Goal: Information Seeking & Learning: Learn about a topic

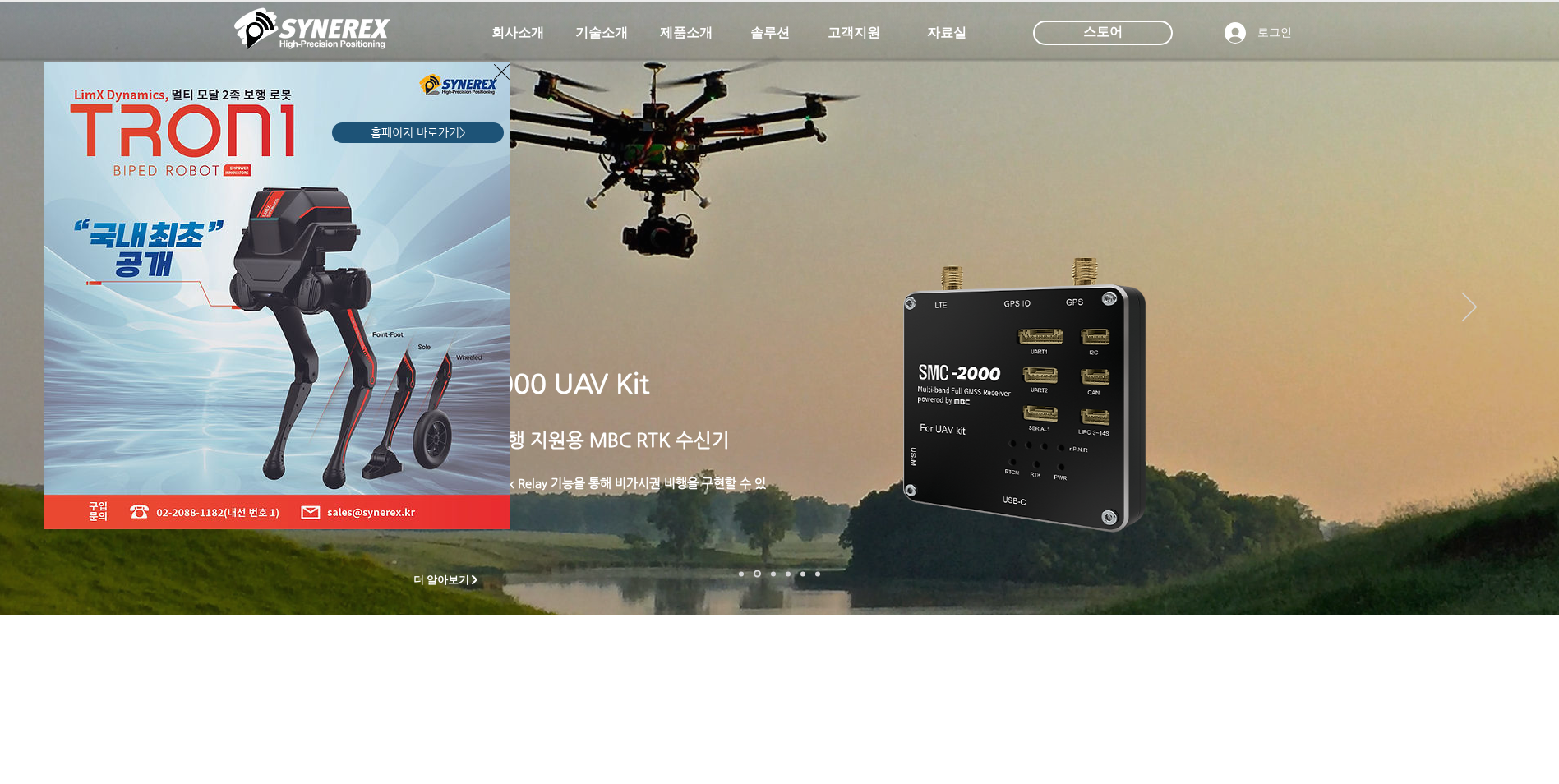
click at [833, 314] on div "LimX Dinamics" at bounding box center [779, 392] width 1559 height 784
click at [833, 307] on div "LimX Dinamics" at bounding box center [779, 392] width 1559 height 784
click at [833, 306] on div "LimX Dinamics" at bounding box center [779, 392] width 1559 height 784
drag, startPoint x: 733, startPoint y: 673, endPoint x: 726, endPoint y: 664, distance: 11.4
click at [729, 468] on div "LimX Dinamics" at bounding box center [779, 392] width 1559 height 784
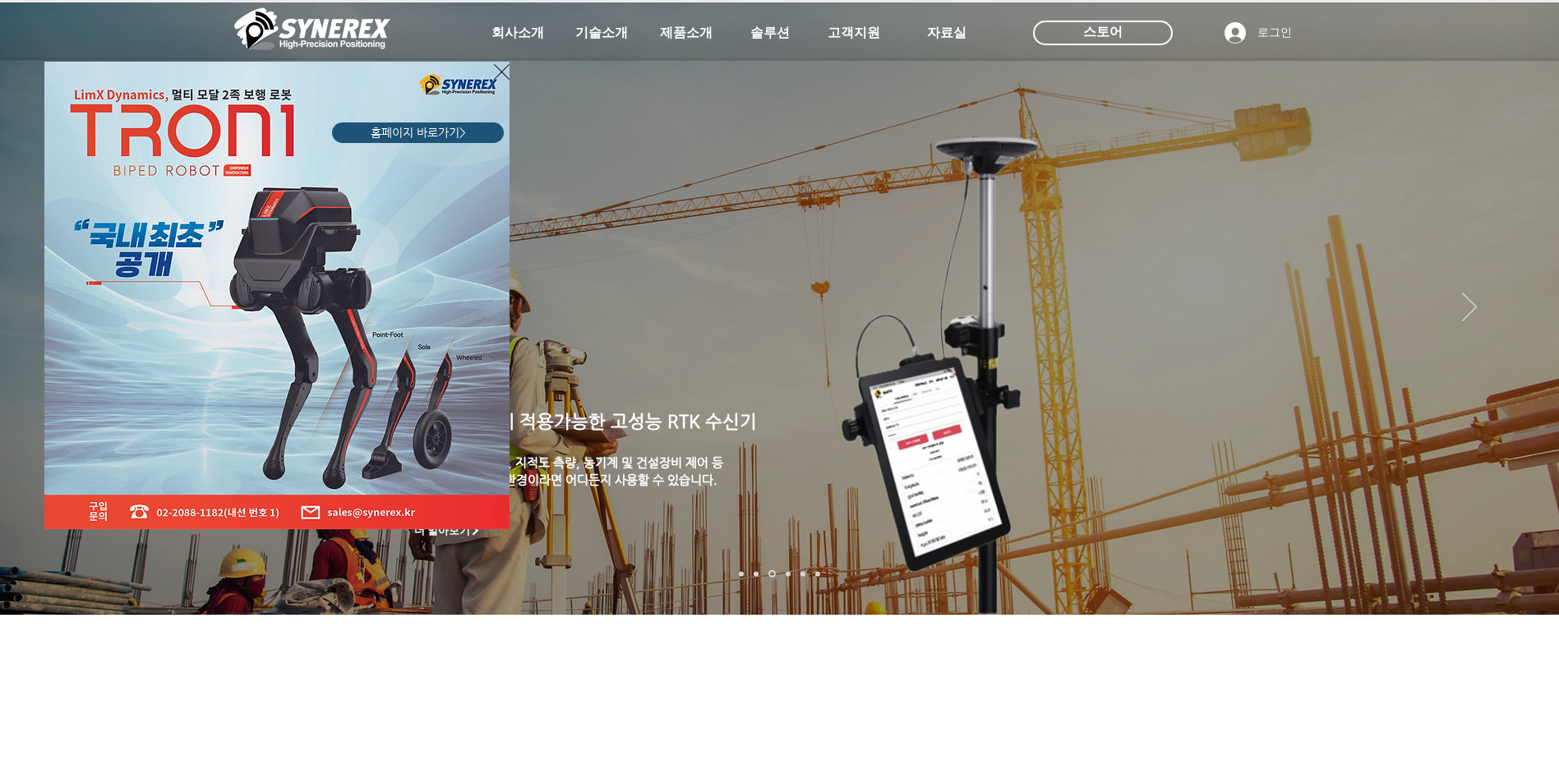
click at [500, 71] on icon "사이트로 돌아가기" at bounding box center [502, 72] width 15 height 21
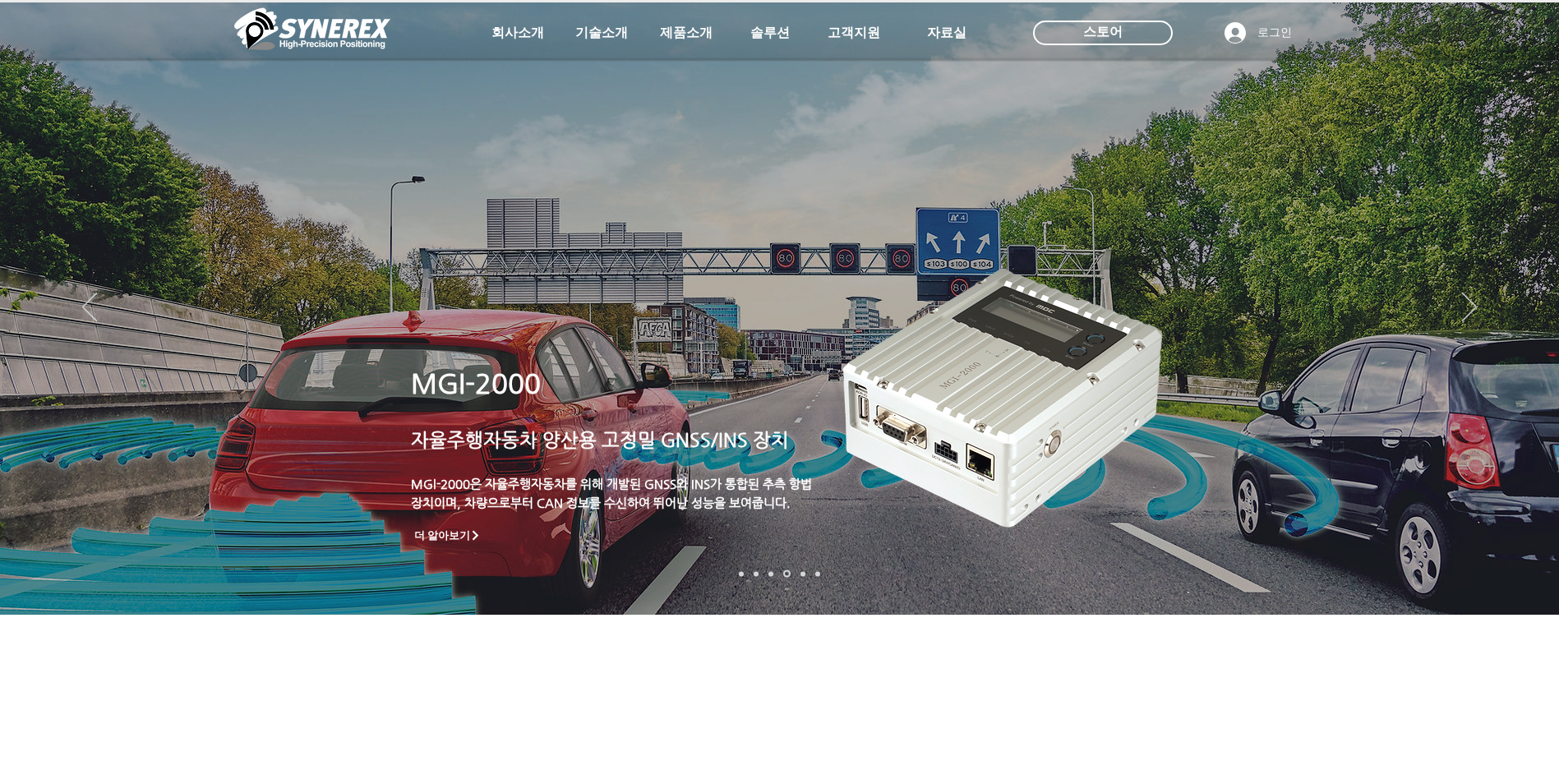
click at [808, 468] on nav "슬라이드" at bounding box center [779, 574] width 92 height 7
click at [801, 468] on link "로봇" at bounding box center [803, 573] width 5 height 5
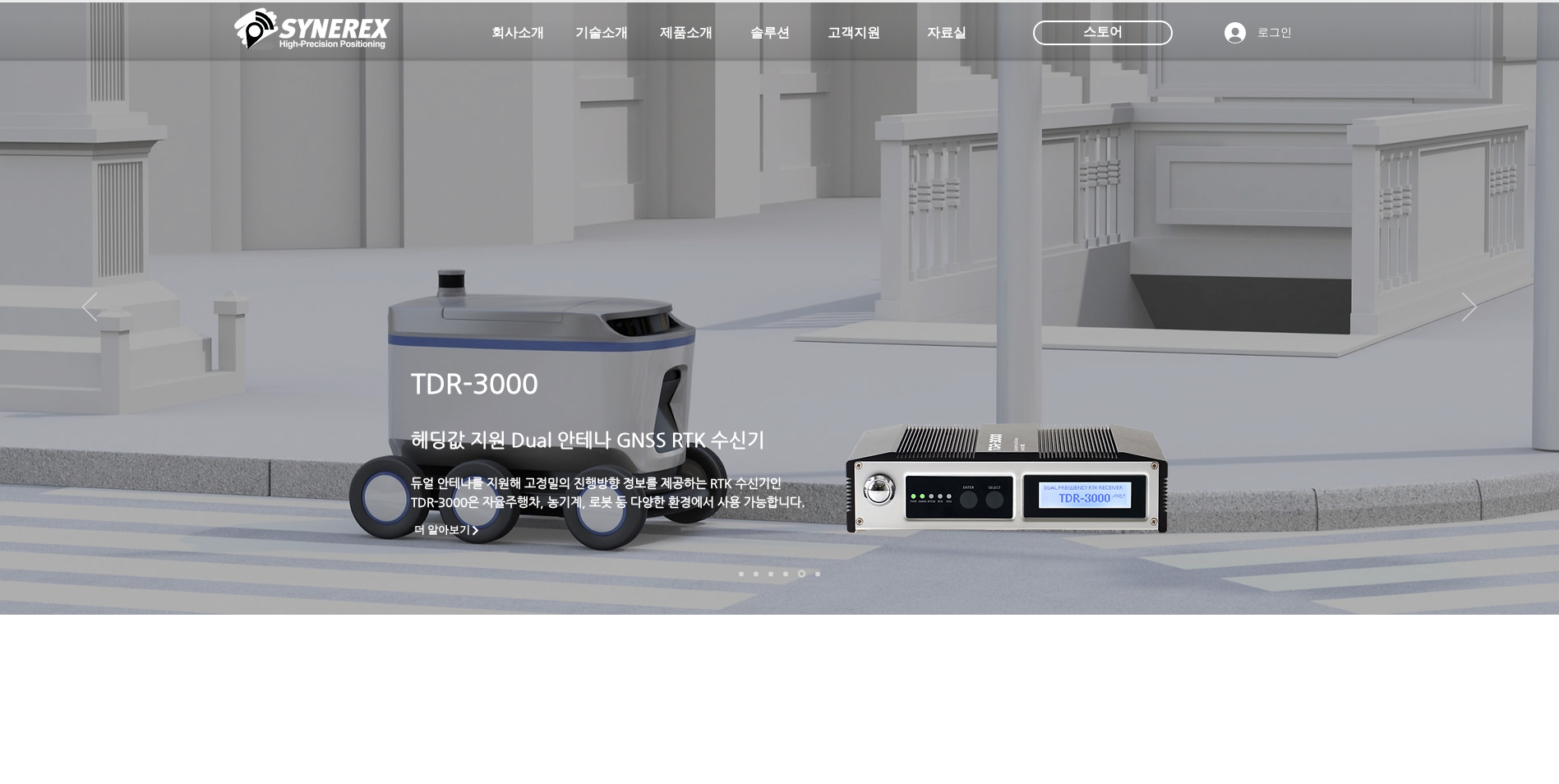
click at [825, 468] on img "슬라이드쇼" at bounding box center [779, 308] width 1559 height 612
click at [817, 468] on link "정밀농업" at bounding box center [817, 573] width 5 height 5
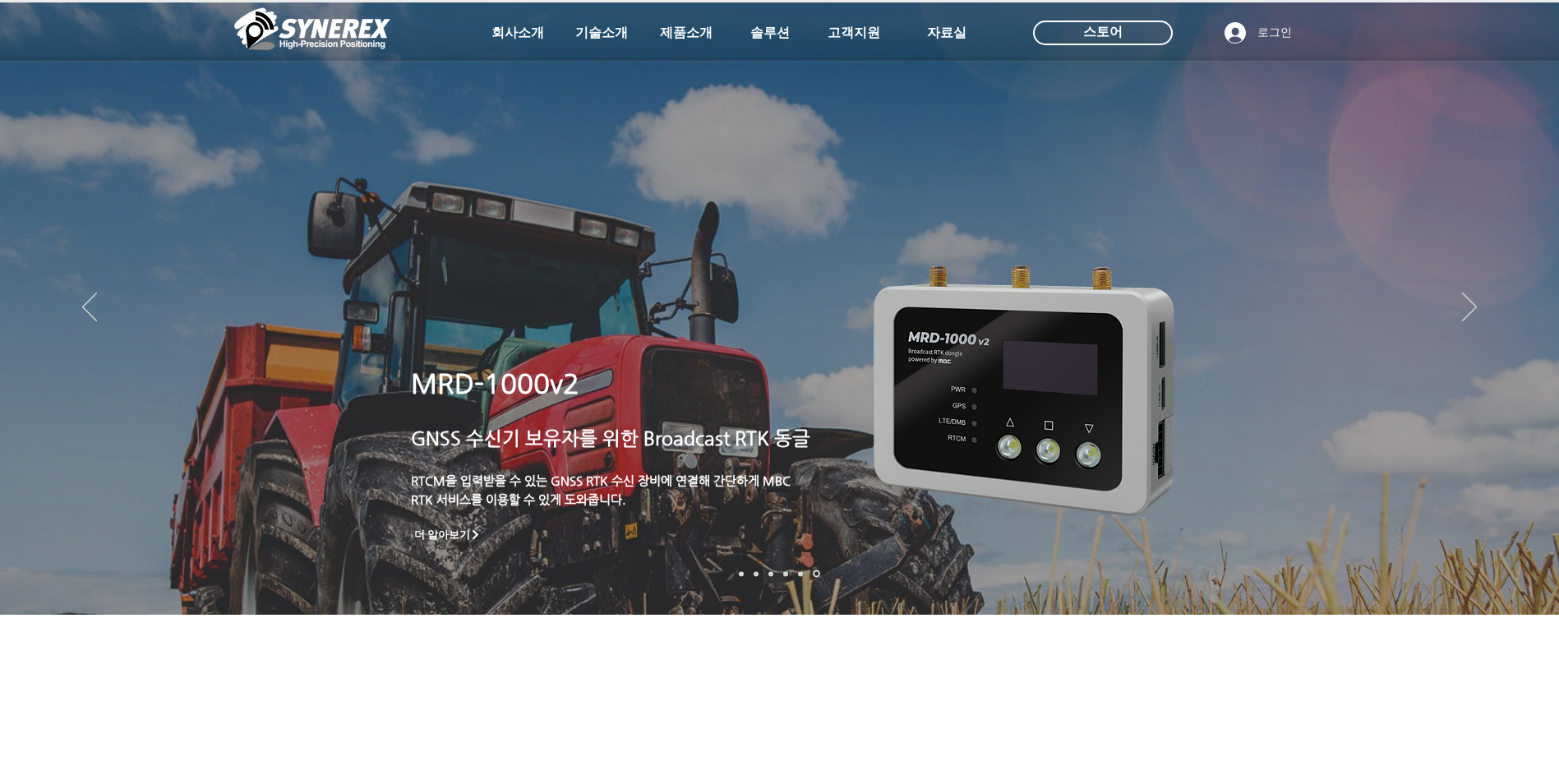
click at [735, 468] on nav "슬라이드" at bounding box center [779, 574] width 92 height 7
click at [748, 468] on nav "슬라이드" at bounding box center [779, 574] width 92 height 7
click at [743, 468] on nav "슬라이드" at bounding box center [779, 574] width 92 height 7
click at [736, 468] on nav "슬라이드" at bounding box center [779, 574] width 92 height 7
click at [740, 468] on link "로봇- SMC 2000" at bounding box center [741, 573] width 5 height 5
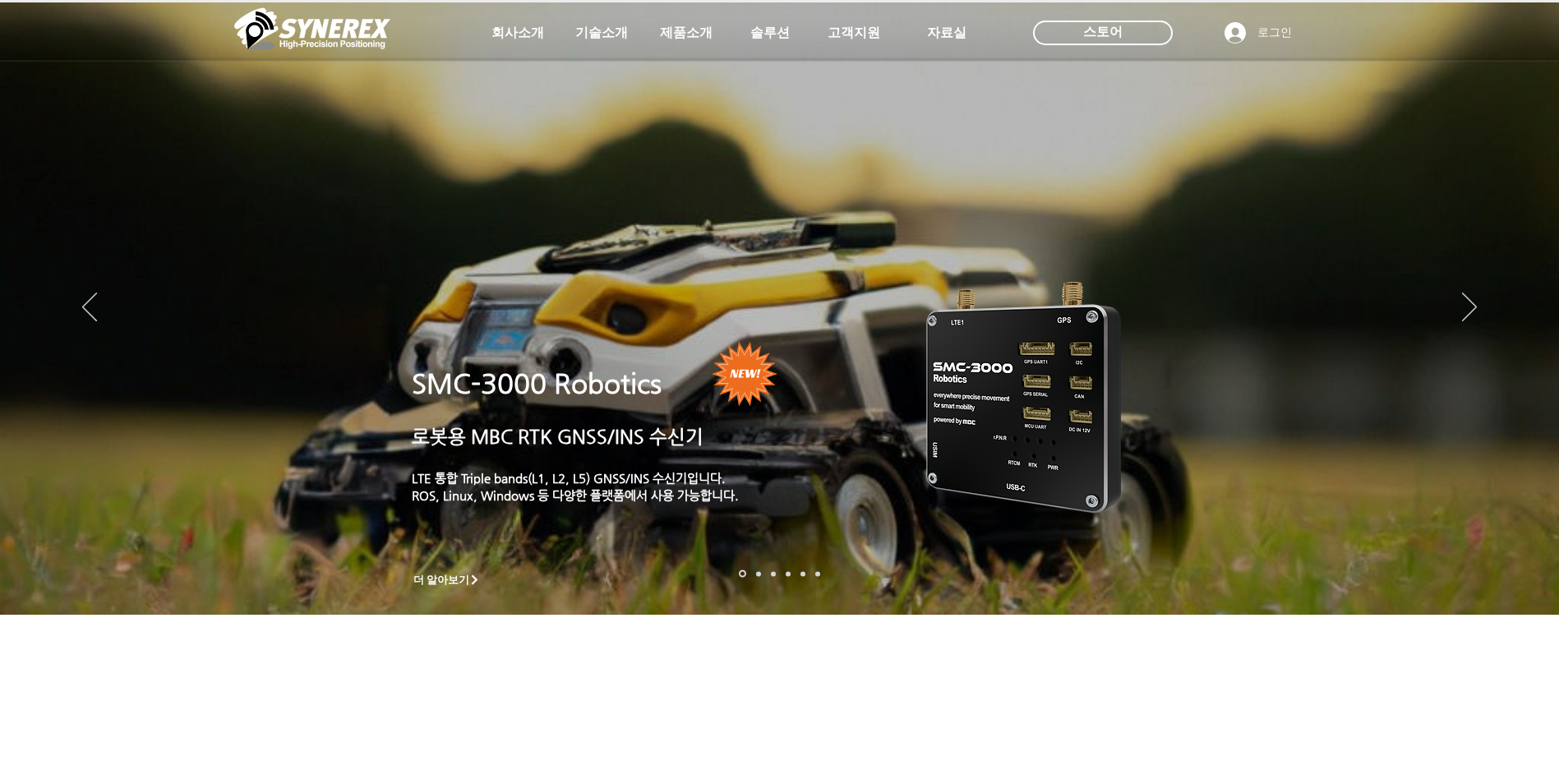
click at [759, 468] on link "드론 8 - SMC 2000" at bounding box center [758, 573] width 5 height 5
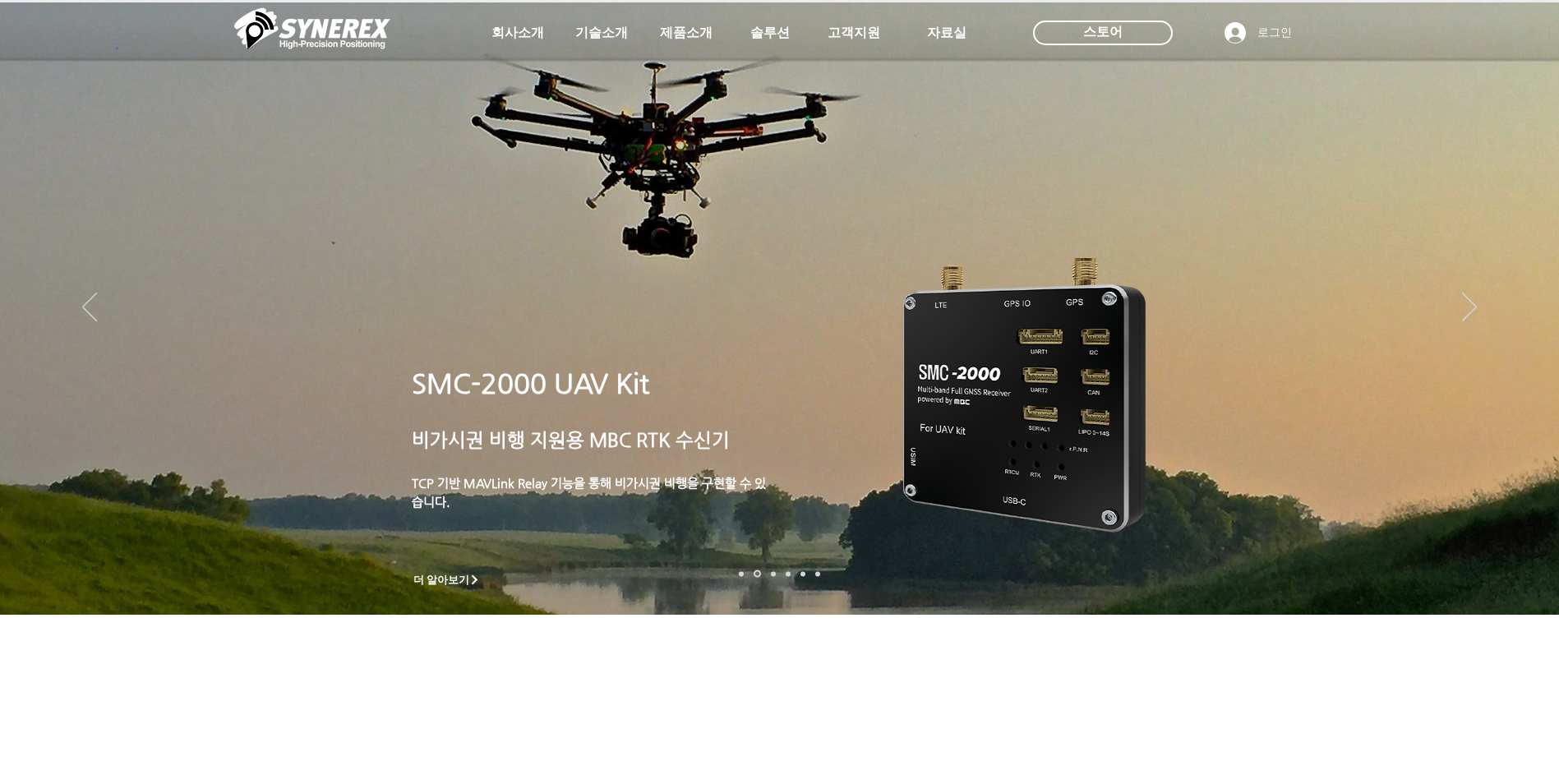
click at [772, 468] on nav "슬라이드" at bounding box center [779, 574] width 92 height 7
click at [768, 468] on nav "슬라이드" at bounding box center [779, 574] width 92 height 7
click at [769, 468] on nav "슬라이드" at bounding box center [779, 574] width 92 height 7
click at [772, 468] on link "측량 IoT" at bounding box center [773, 573] width 5 height 5
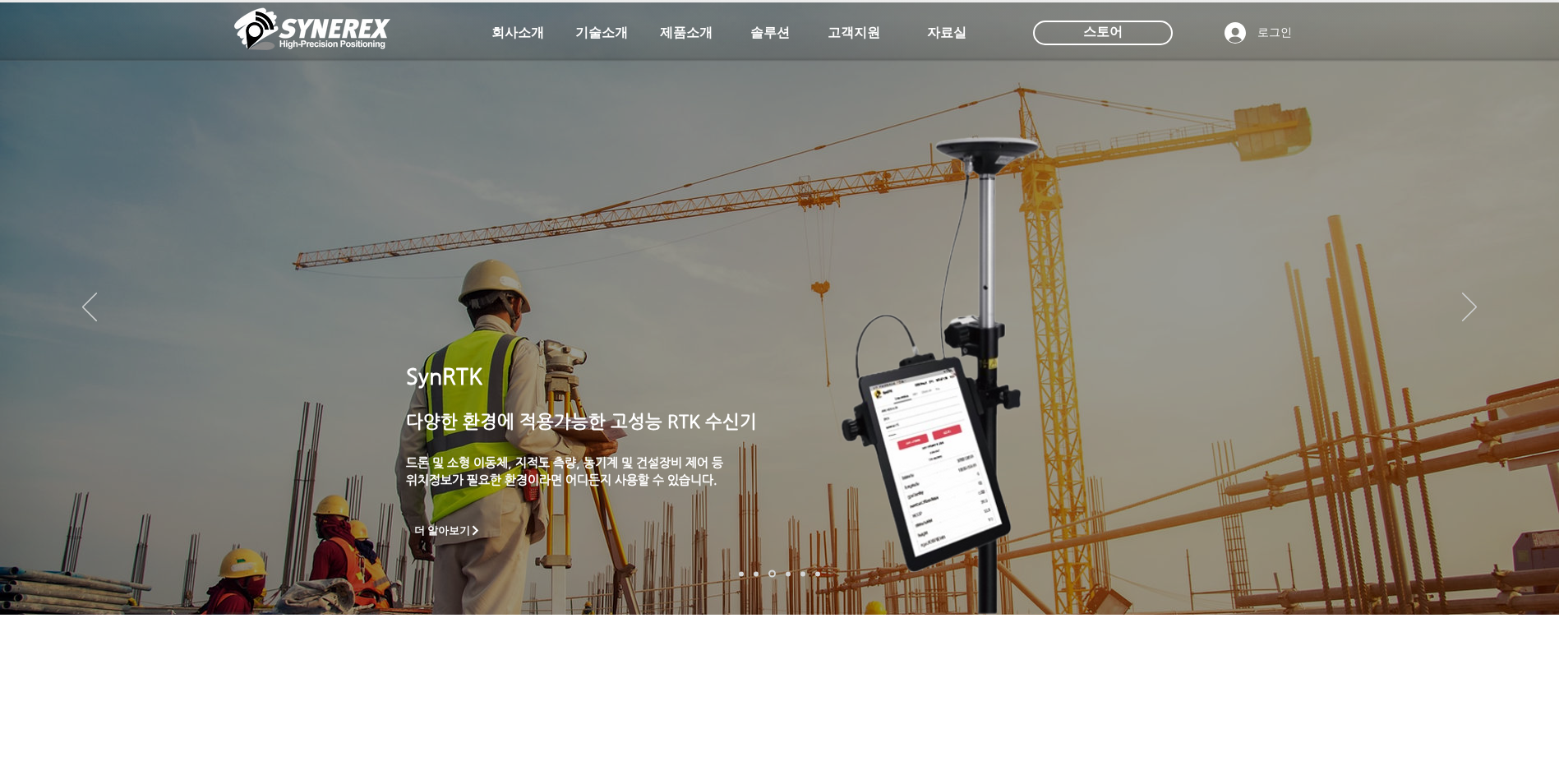
click at [502, 468] on img "슬라이드쇼" at bounding box center [779, 308] width 1559 height 612
click at [454, 468] on span "더 알아보기" at bounding box center [443, 530] width 57 height 15
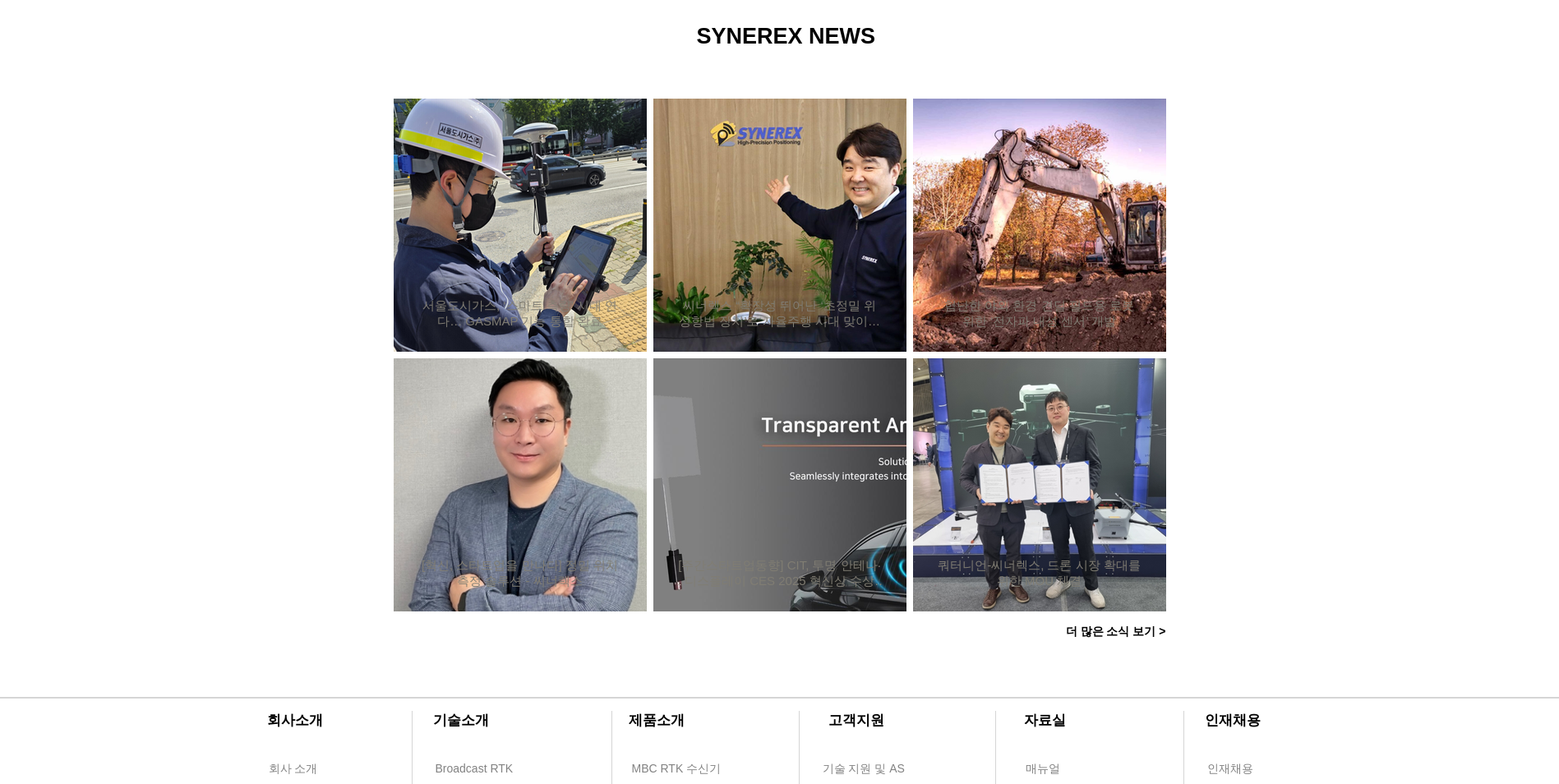
scroll to position [1233, 0]
click at [566, 303] on h2 "서울도시가스, ‘스마트 측량’ 시대 연다… GASMAP 기능 통합 완료" at bounding box center [520, 313] width 204 height 31
click at [528, 310] on h2 "서울도시가스, ‘스마트 측량’ 시대 연다… GASMAP 기능 통합 완료" at bounding box center [520, 313] width 204 height 31
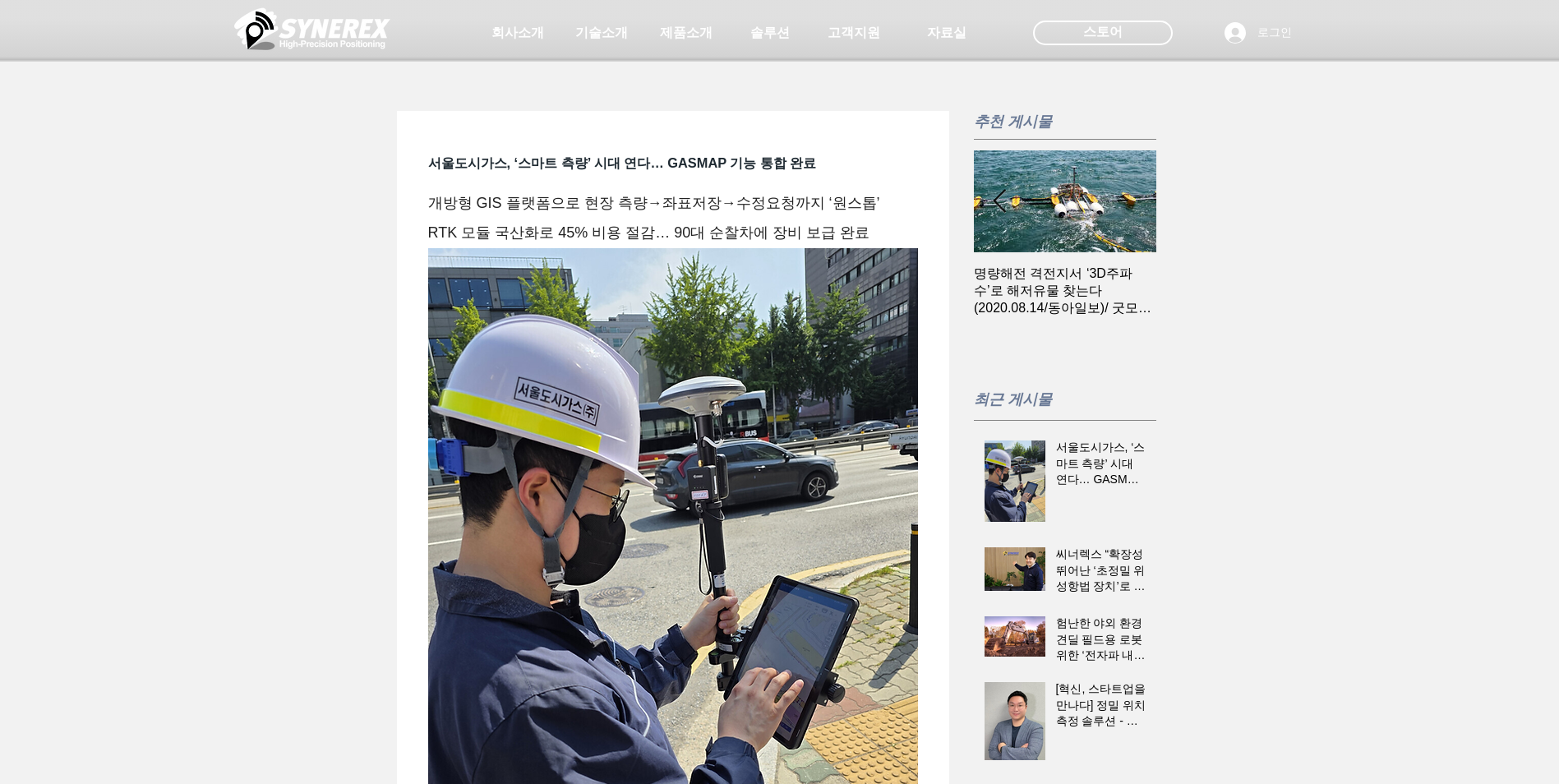
scroll to position [0, 182]
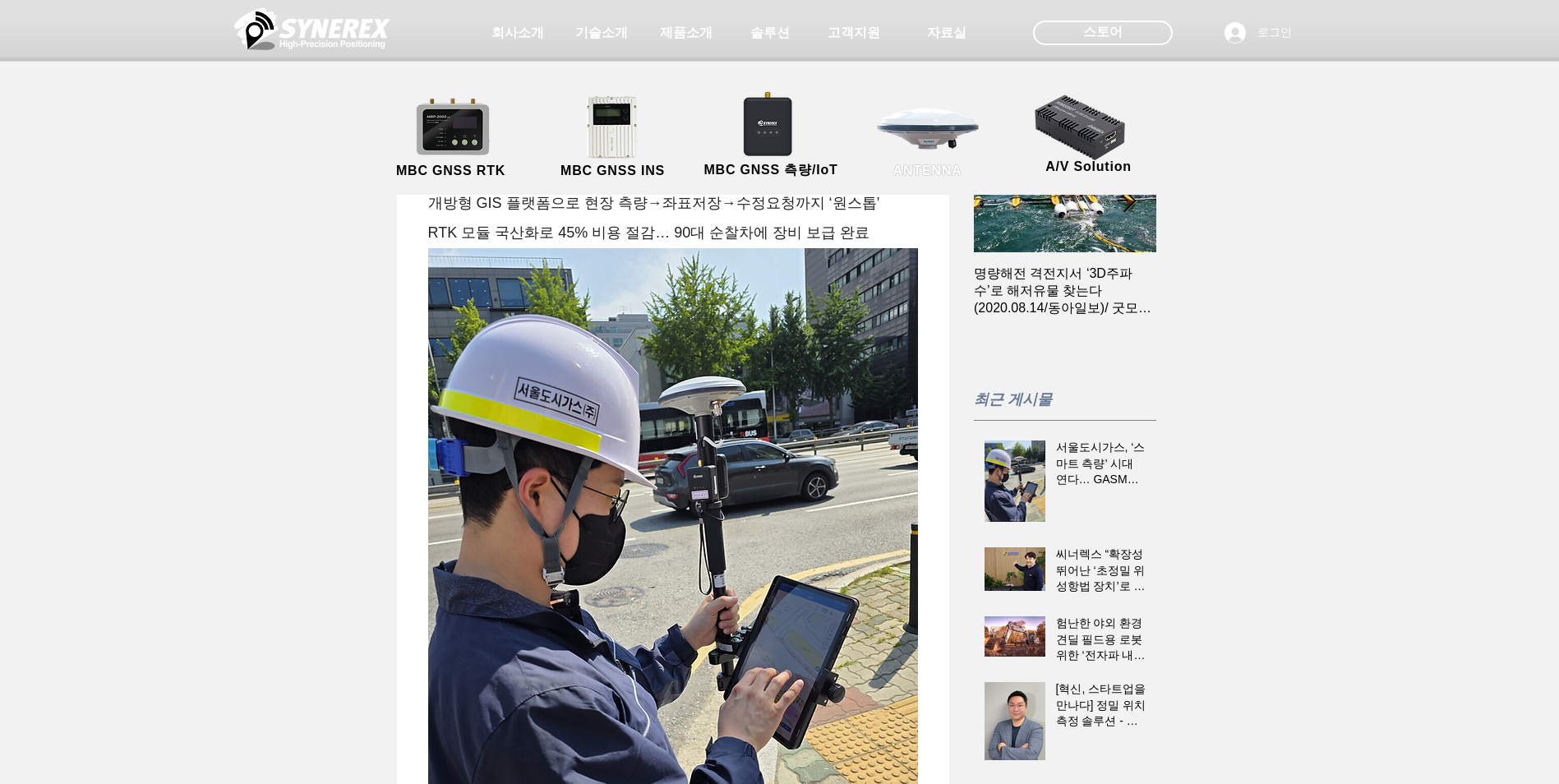
click at [960, 136] on link "ANTENNA" at bounding box center [928, 137] width 148 height 86
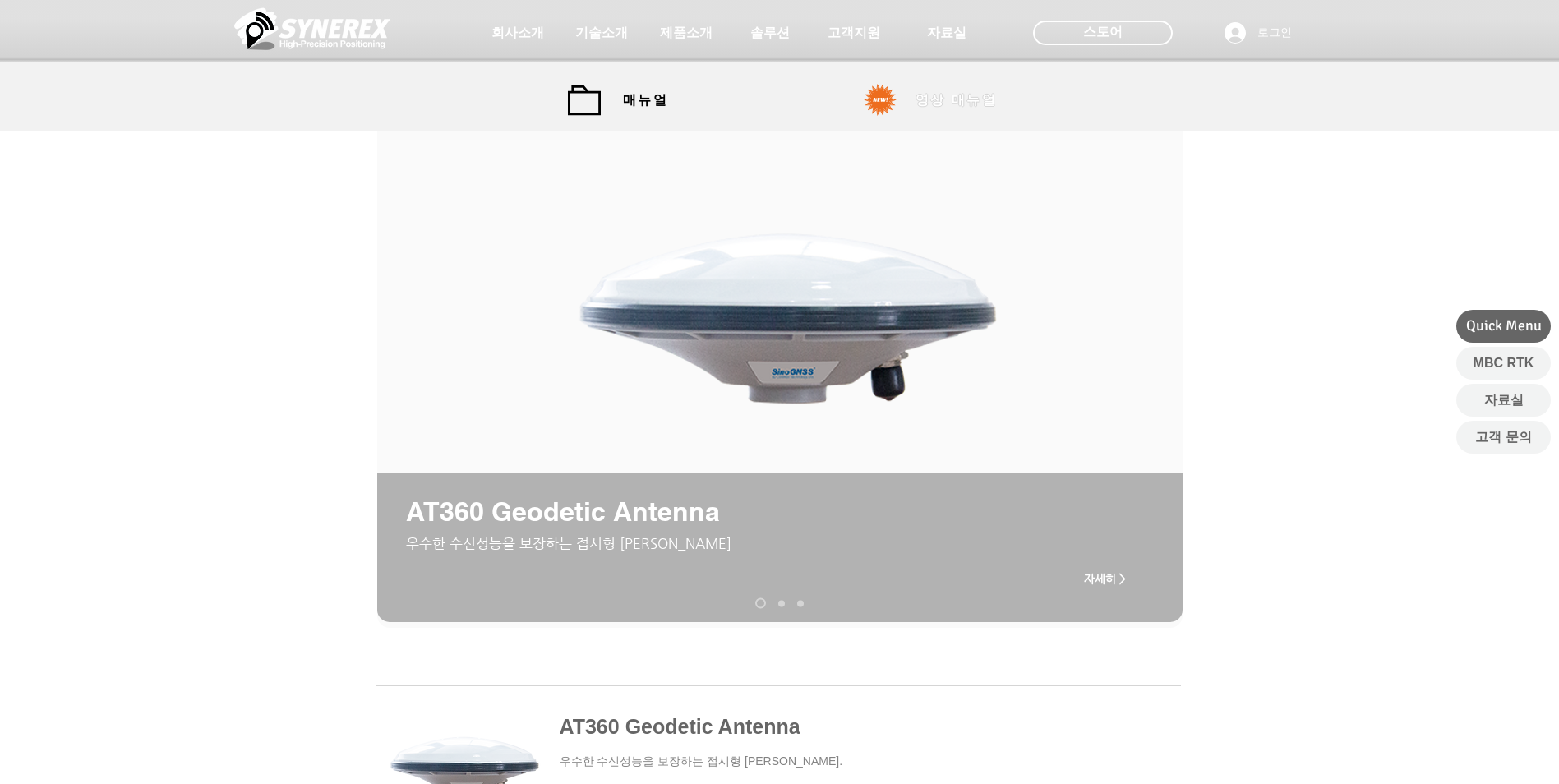
click at [908, 110] on span "영상 매뉴얼" at bounding box center [957, 100] width 123 height 33
click at [279, 34] on img at bounding box center [312, 29] width 156 height 49
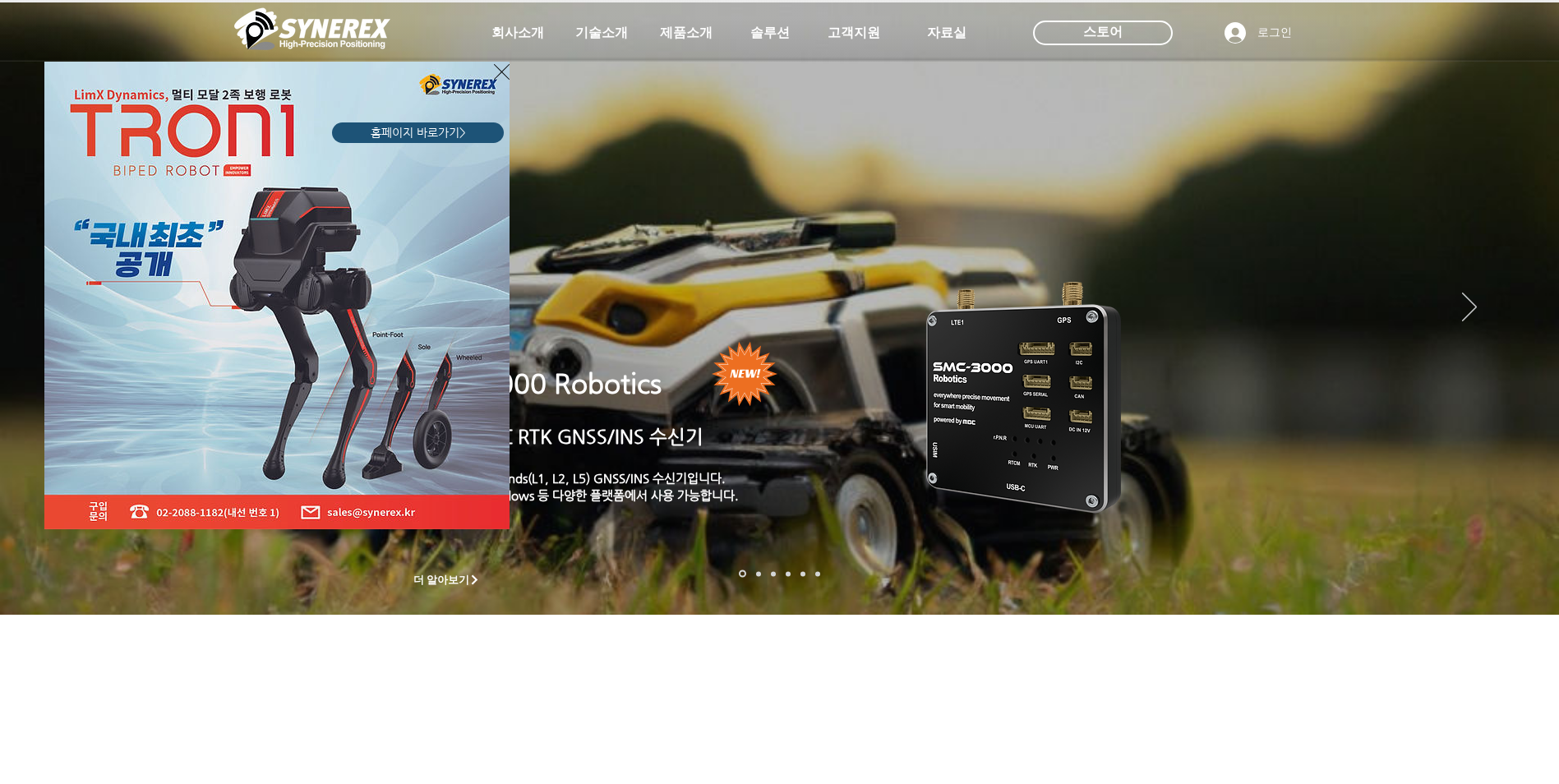
click at [366, 229] on img "LimX Dinamics" at bounding box center [277, 295] width 465 height 468
click at [443, 131] on span "홈페이지 바로가기>" at bounding box center [418, 133] width 95 height 16
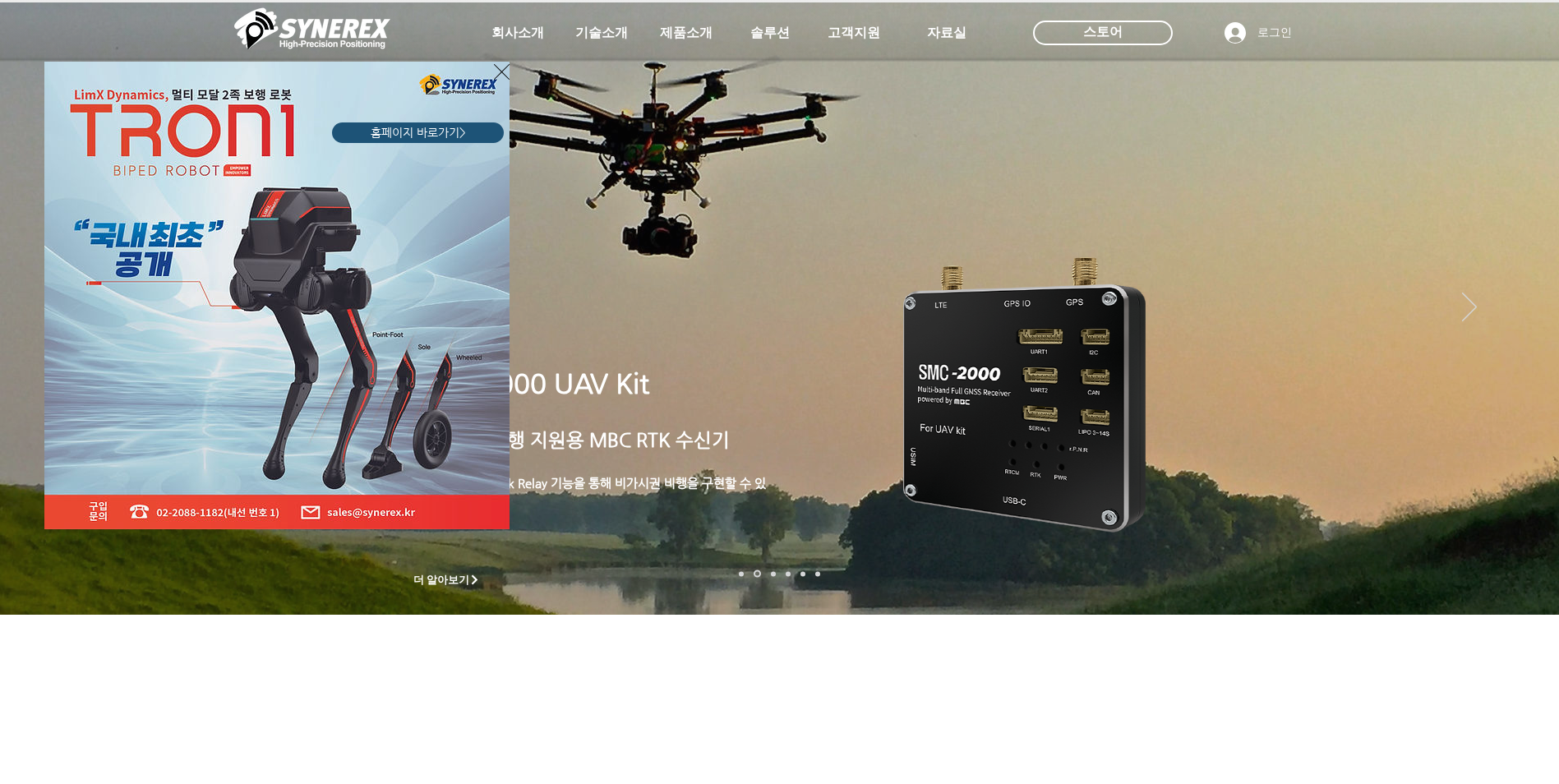
click at [491, 58] on div "LimX Dinamics" at bounding box center [779, 392] width 1559 height 784
click at [494, 66] on icon "사이트로 돌아가기" at bounding box center [502, 72] width 15 height 21
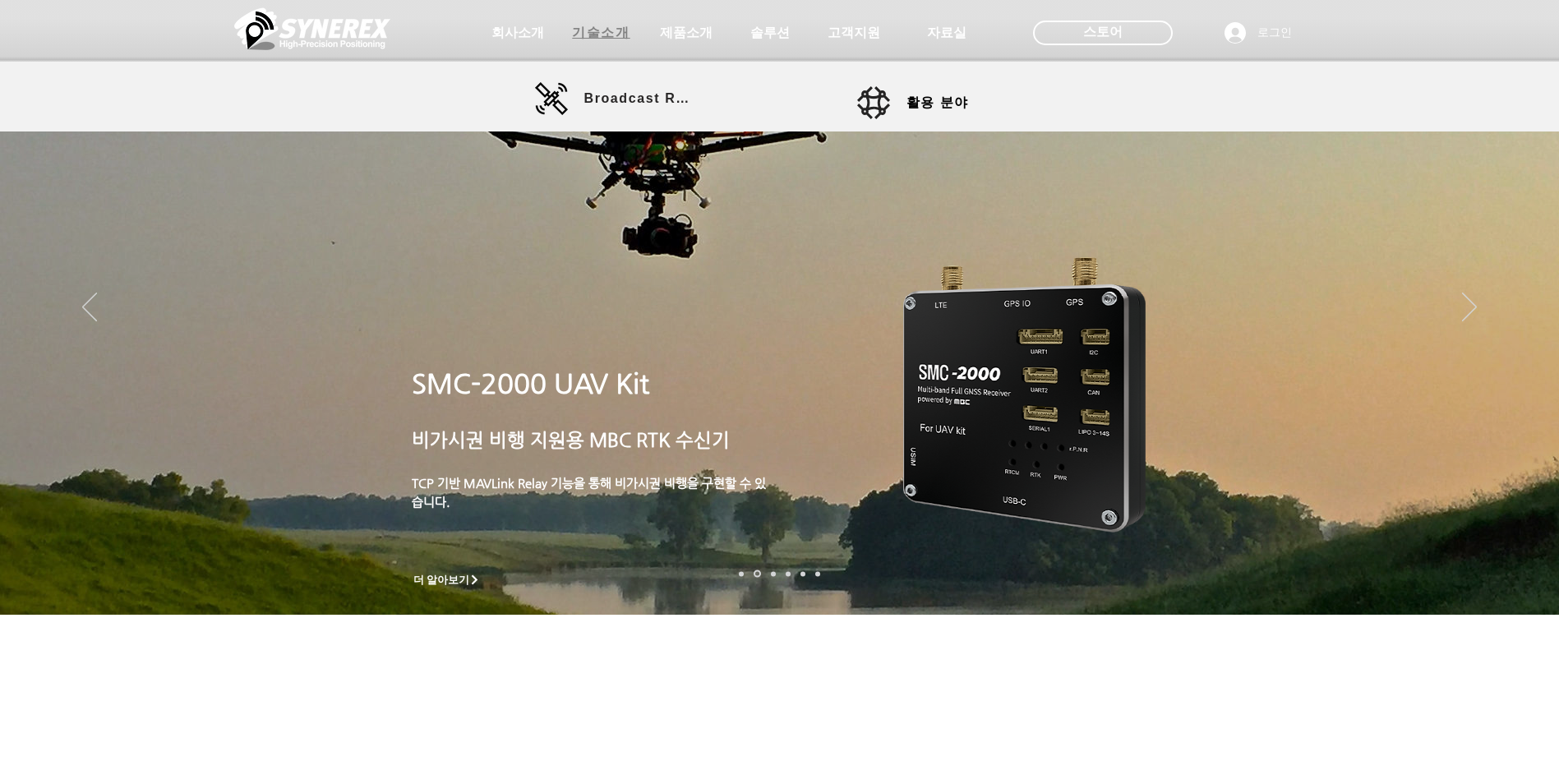
click at [581, 31] on span "기술소개" at bounding box center [600, 33] width 57 height 17
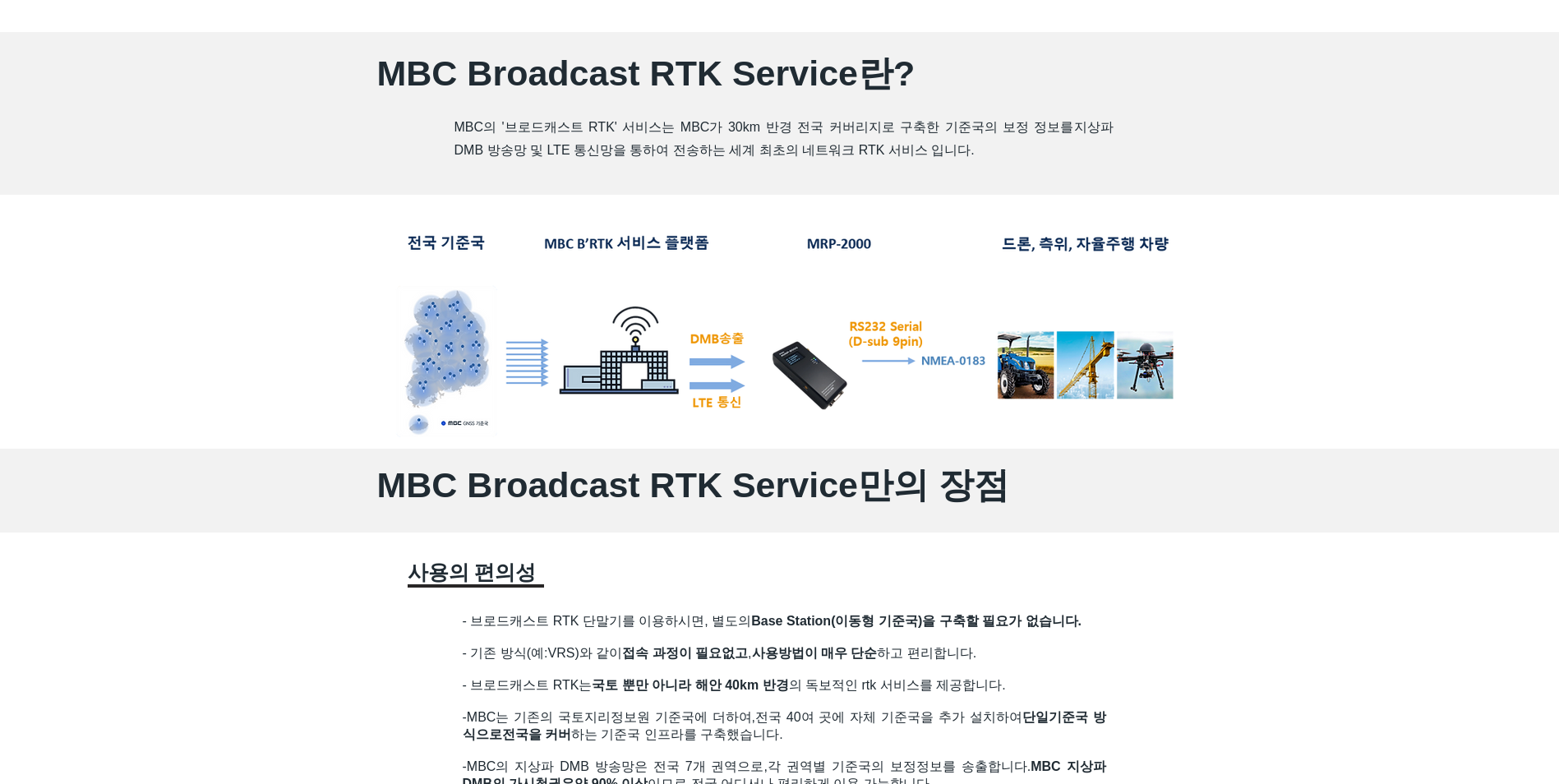
scroll to position [821, 0]
